Goal: Ask a question

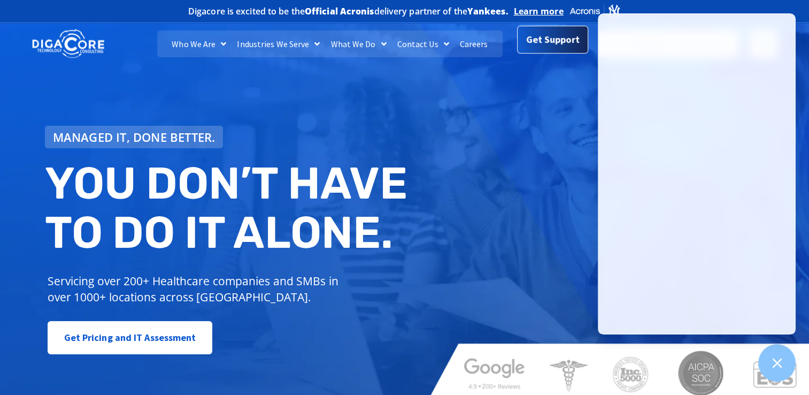
click at [554, 46] on span "Get Support" at bounding box center [552, 39] width 53 height 21
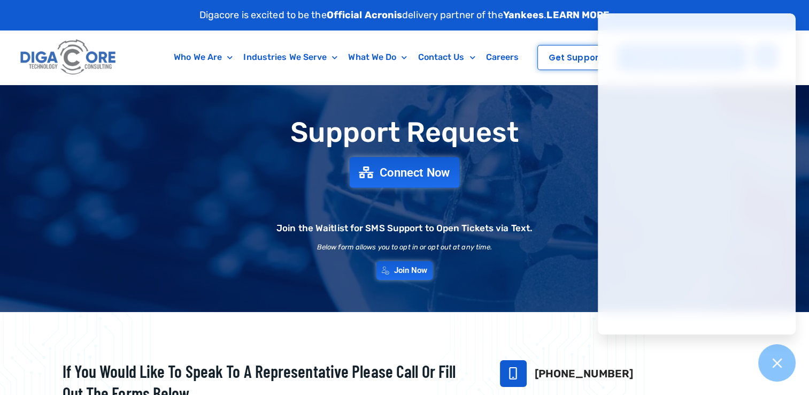
click at [415, 174] on span "Connect Now" at bounding box center [415, 172] width 71 height 12
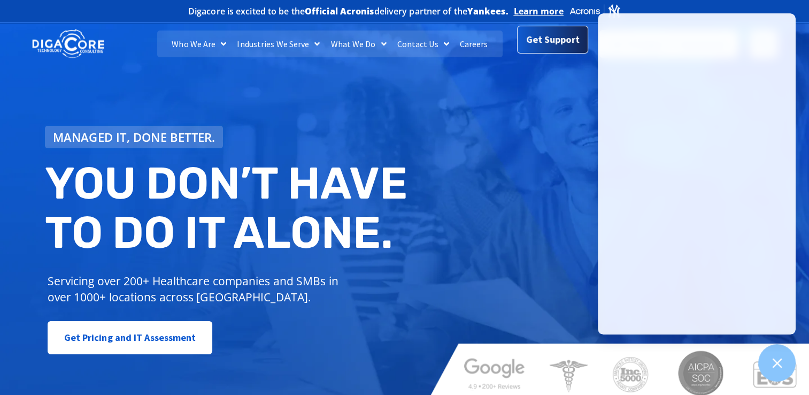
click at [543, 38] on span "Get Support" at bounding box center [552, 39] width 53 height 21
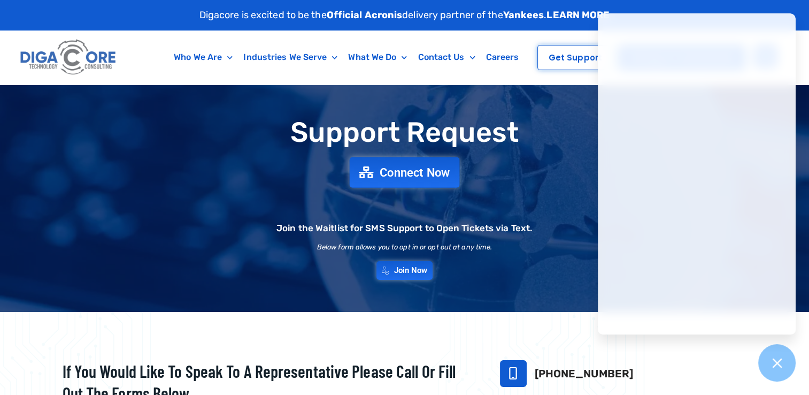
click at [414, 175] on span "Connect Now" at bounding box center [415, 172] width 71 height 12
